Goal: Find contact information: Find contact information

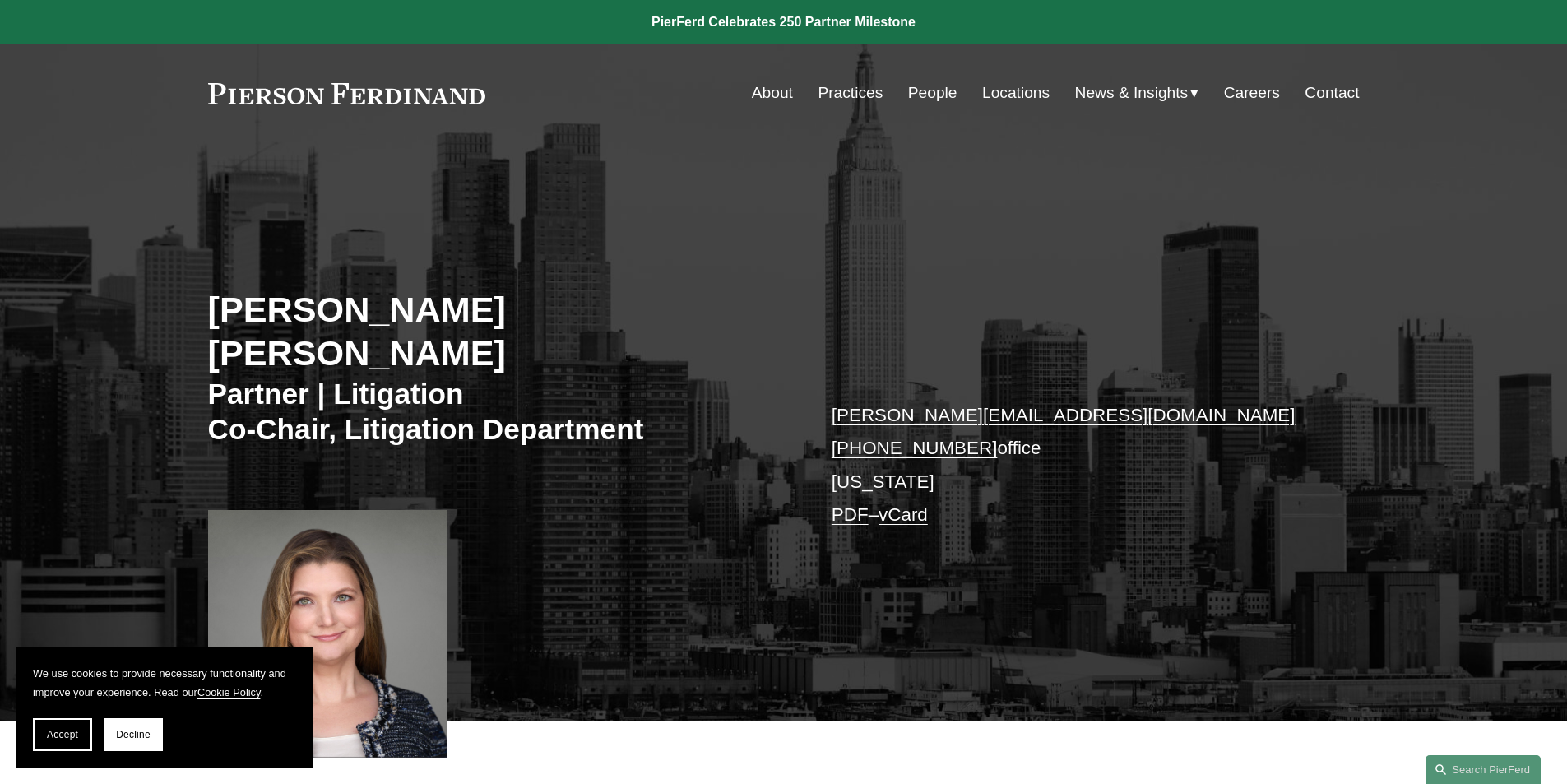
click at [900, 504] on link "vCard" at bounding box center [902, 514] width 49 height 20
click at [1324, 16] on link at bounding box center [784, 22] width 1567 height 45
click at [844, 504] on link "PDF" at bounding box center [850, 514] width 37 height 20
click at [1004, 97] on link "Locations" at bounding box center [1016, 93] width 68 height 32
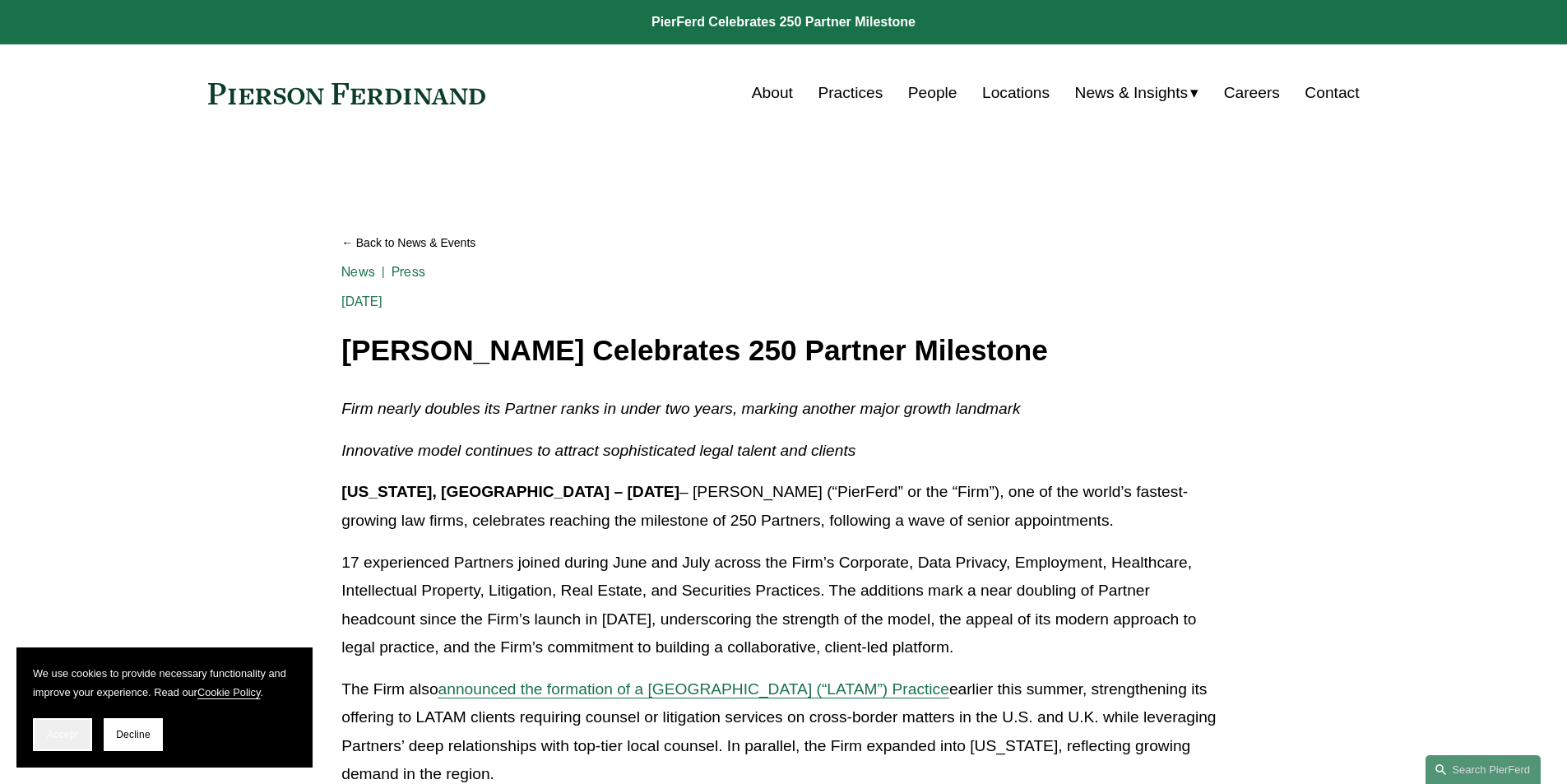
click at [59, 724] on button "Accept" at bounding box center [62, 734] width 59 height 32
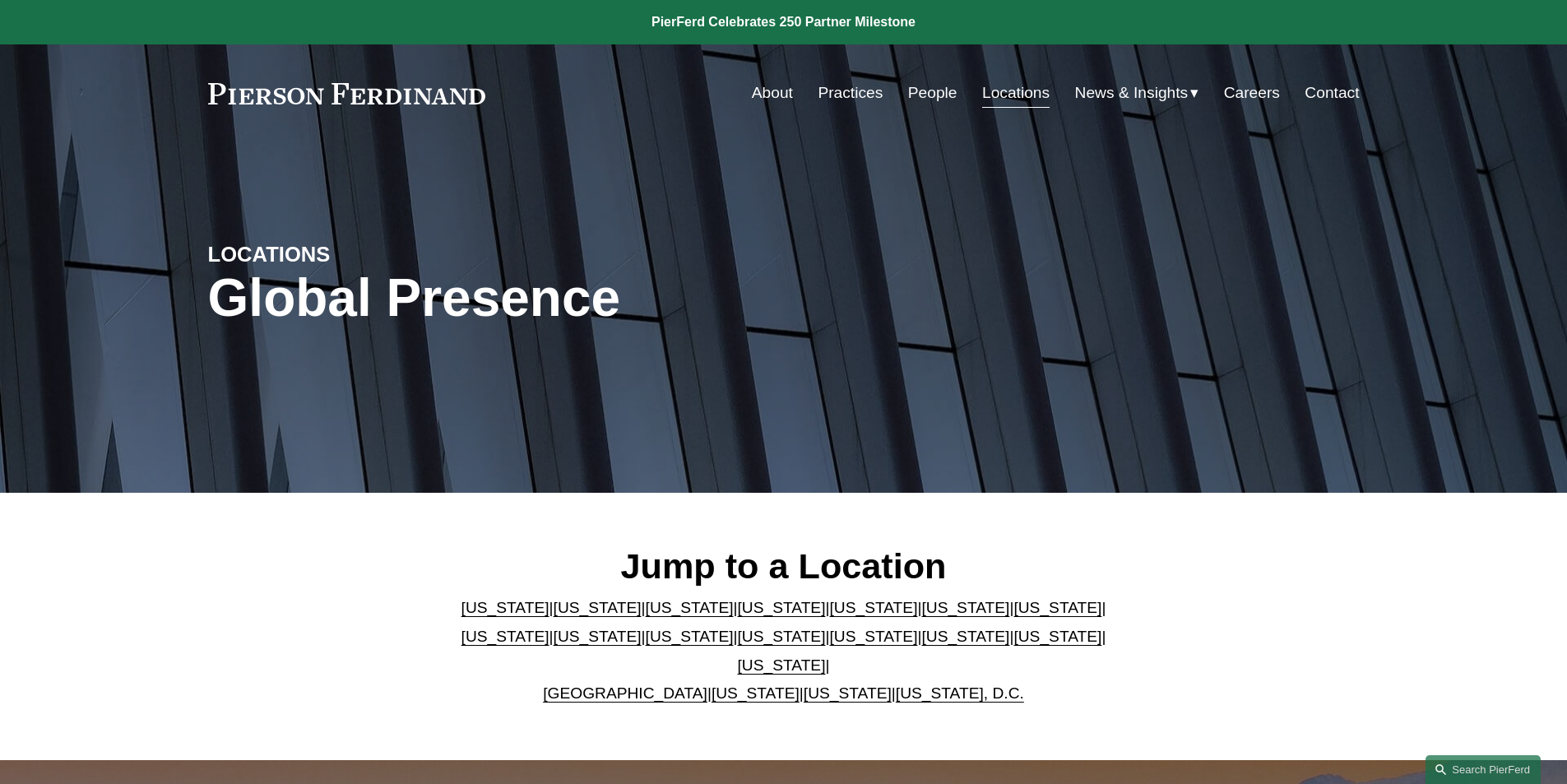
click at [738, 645] on link "[US_STATE]" at bounding box center [782, 636] width 88 height 18
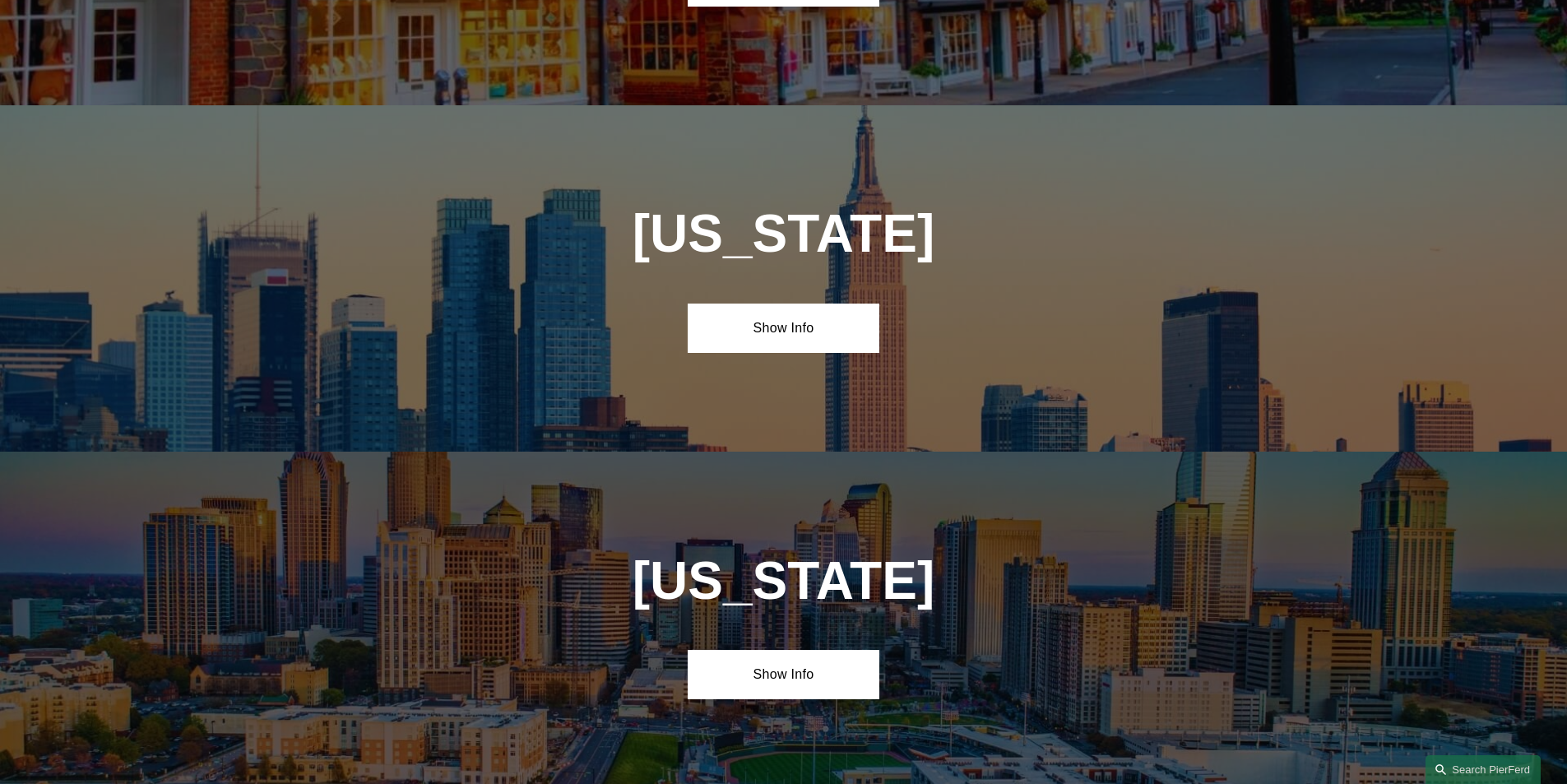
scroll to position [4216, 0]
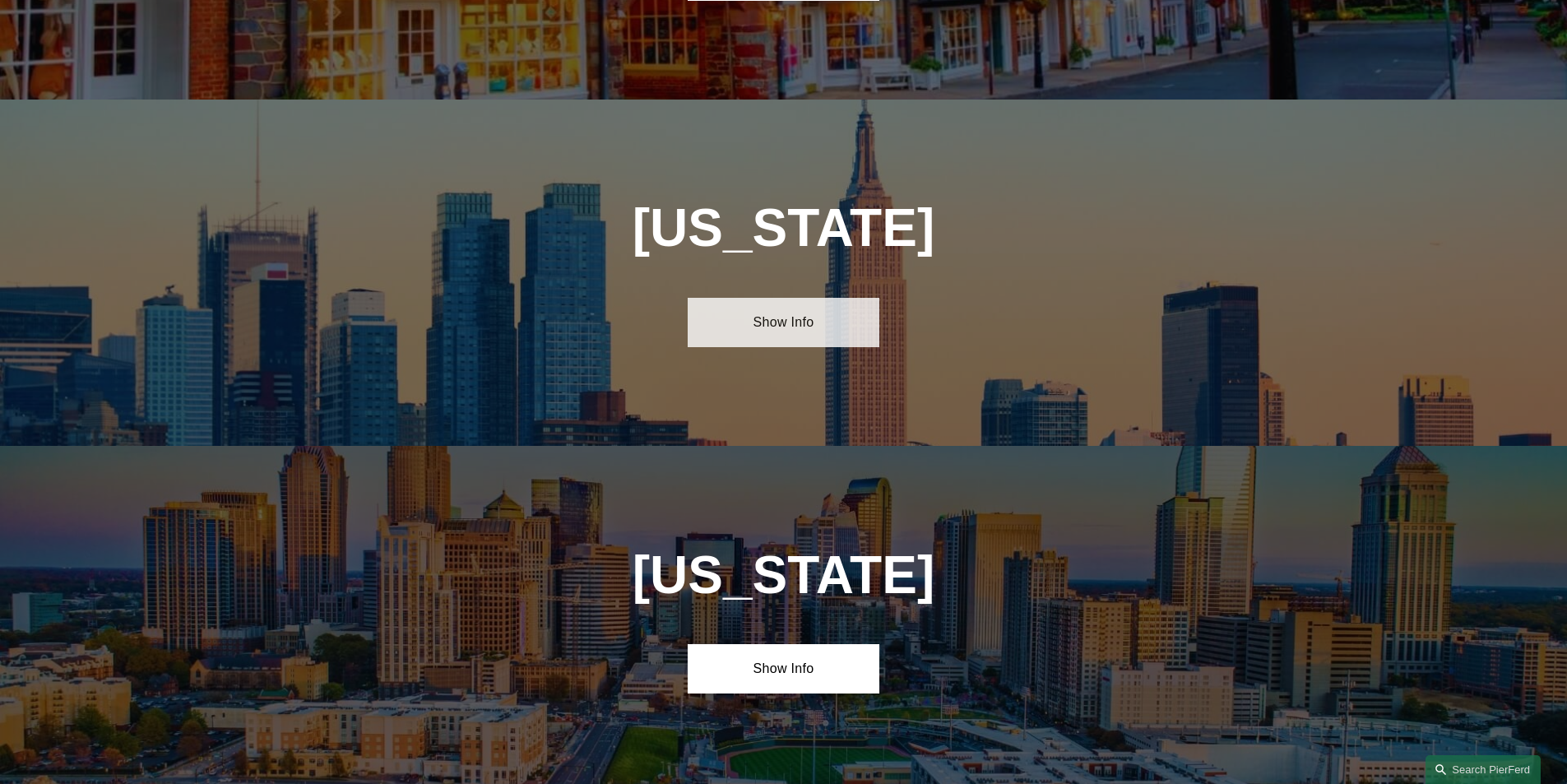
click at [750, 298] on link "Show Info" at bounding box center [784, 322] width 191 height 49
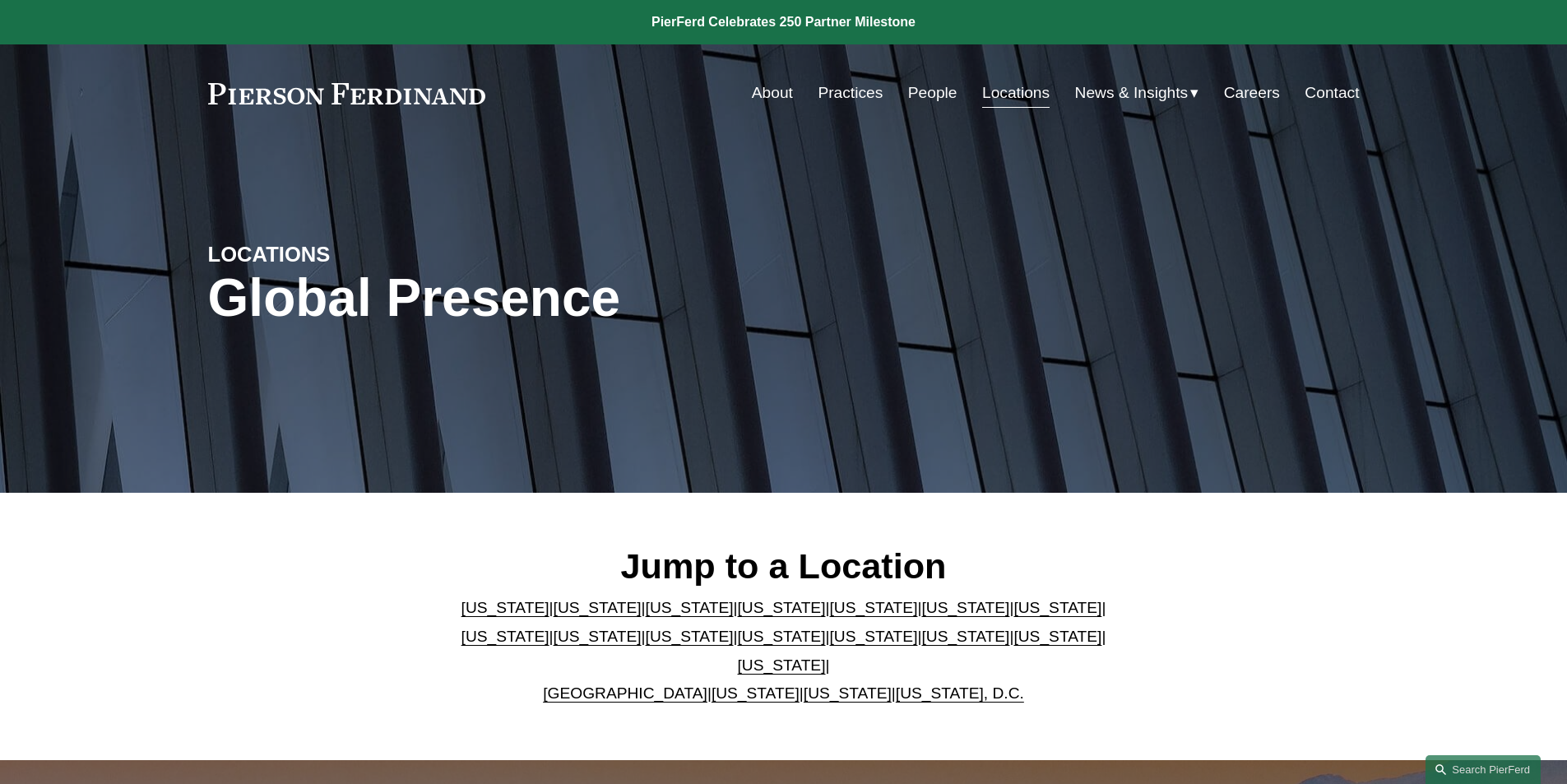
click at [829, 645] on link "[US_STATE]" at bounding box center [873, 636] width 88 height 18
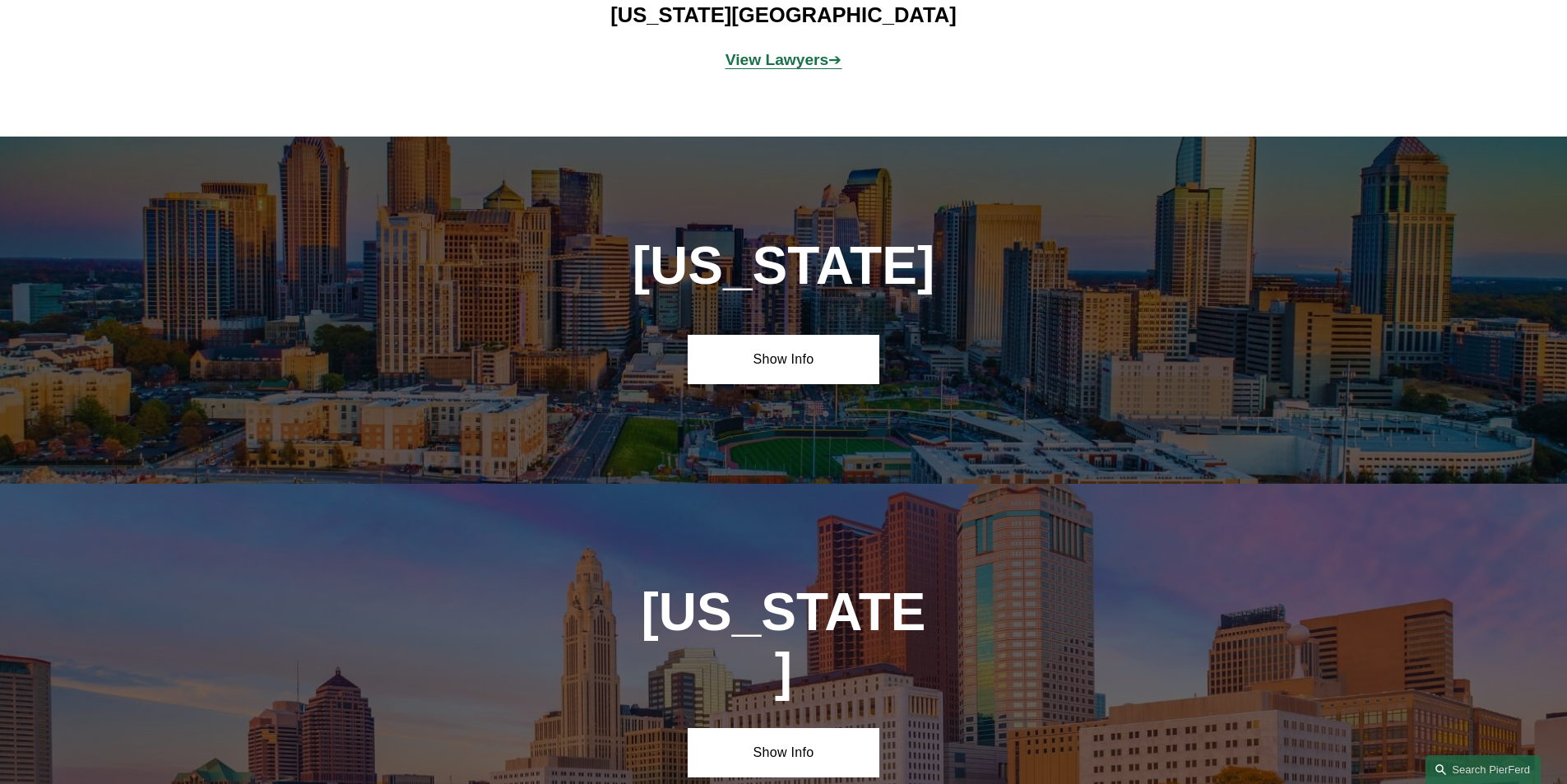
scroll to position [4915, 0]
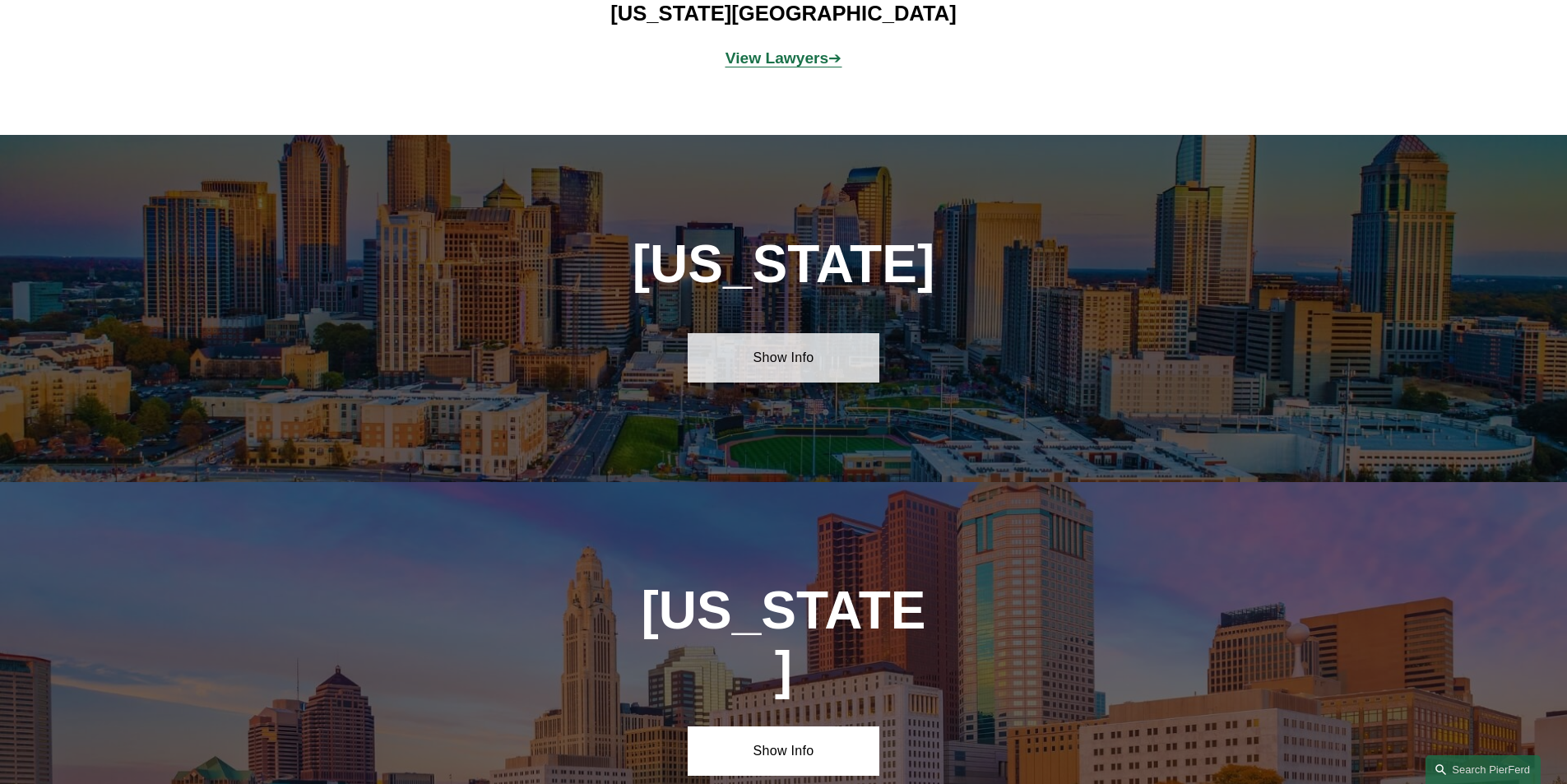
click at [793, 333] on link "Show Info" at bounding box center [784, 357] width 191 height 49
